Goal: Task Accomplishment & Management: Use online tool/utility

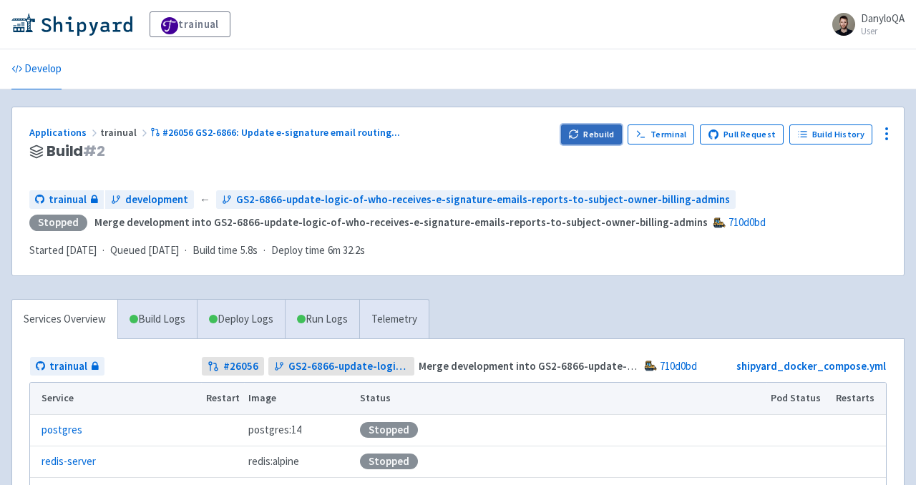
click at [588, 139] on button "Rebuild" at bounding box center [592, 135] width 62 height 20
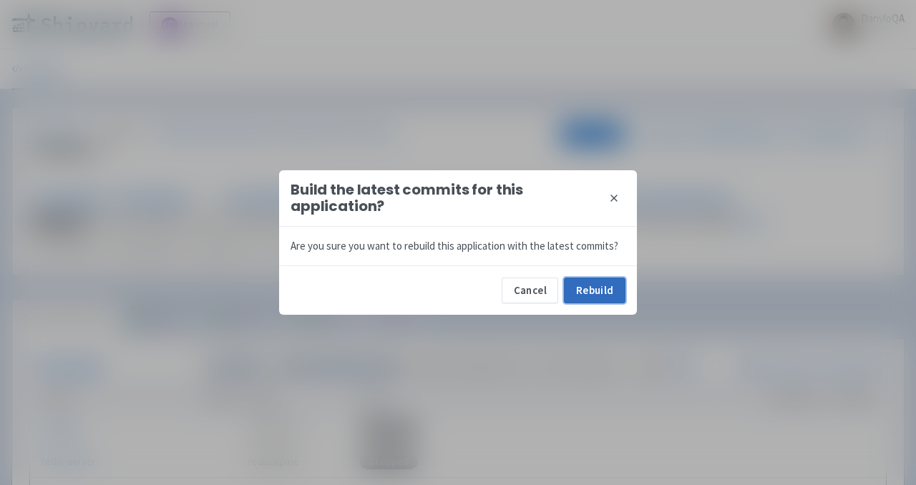
click at [591, 295] on button "Rebuild" at bounding box center [595, 291] width 62 height 26
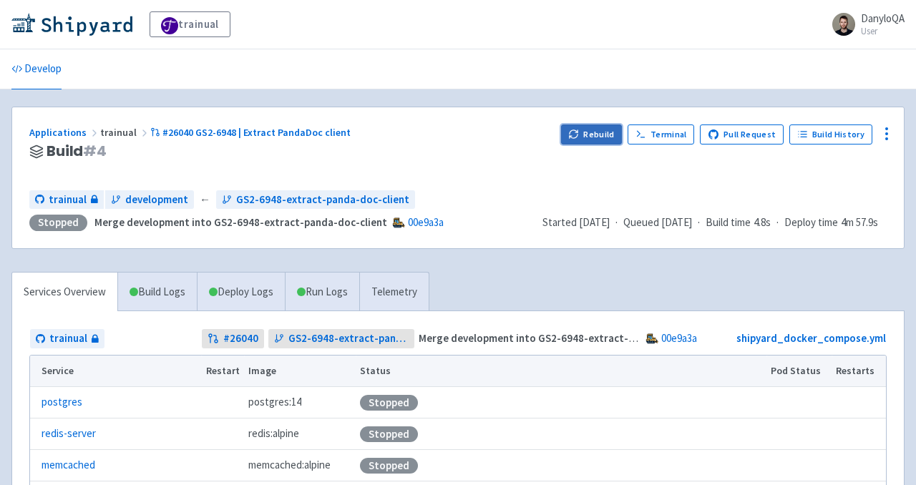
click at [603, 137] on button "Rebuild" at bounding box center [592, 135] width 62 height 20
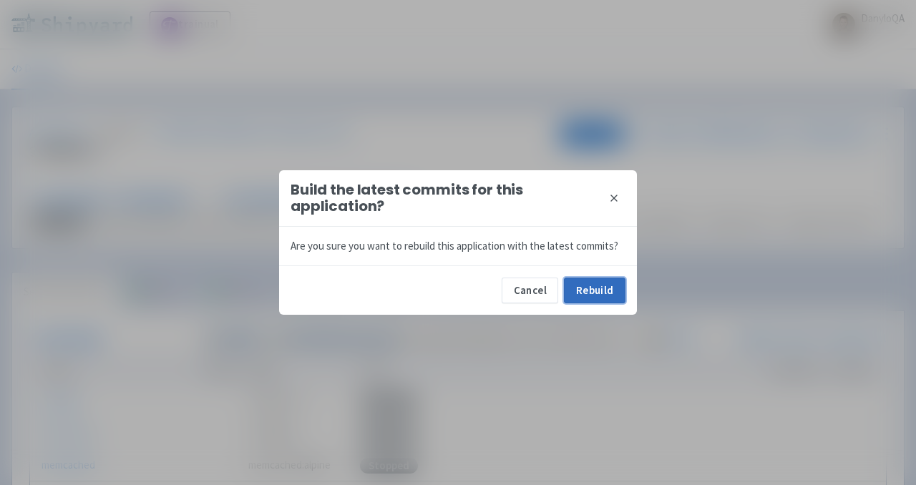
click at [606, 294] on button "Rebuild" at bounding box center [595, 291] width 62 height 26
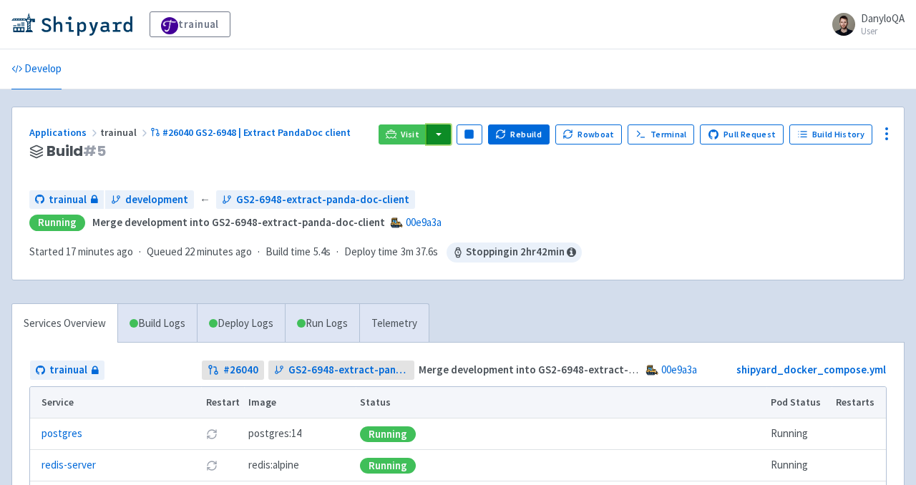
click at [450, 137] on button "button" at bounding box center [439, 135] width 24 height 20
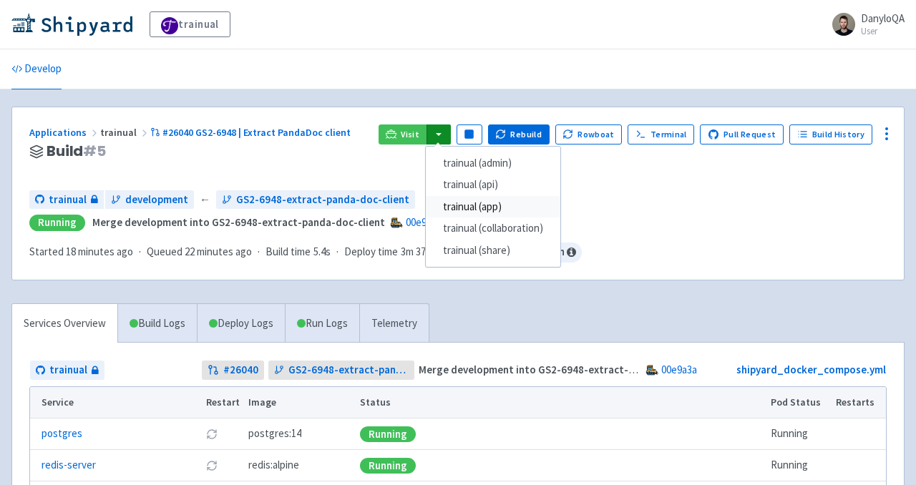
click at [506, 204] on link "trainual (app)" at bounding box center [493, 207] width 135 height 22
